Goal: Transaction & Acquisition: Book appointment/travel/reservation

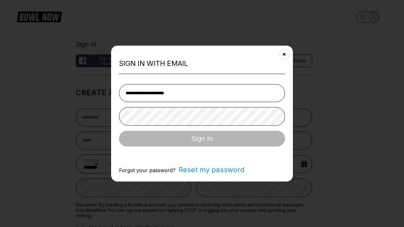
select select "**"
type input "**********"
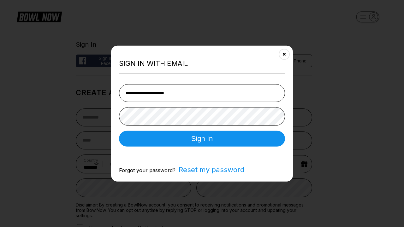
click at [202, 139] on button "Sign In" at bounding box center [202, 139] width 166 height 16
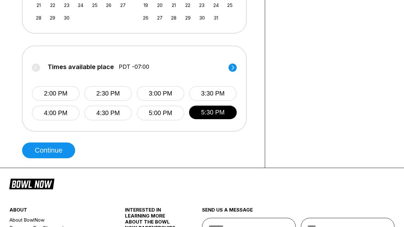
click at [50, 151] on button "Continue" at bounding box center [48, 151] width 53 height 16
